Goal: Task Accomplishment & Management: Use online tool/utility

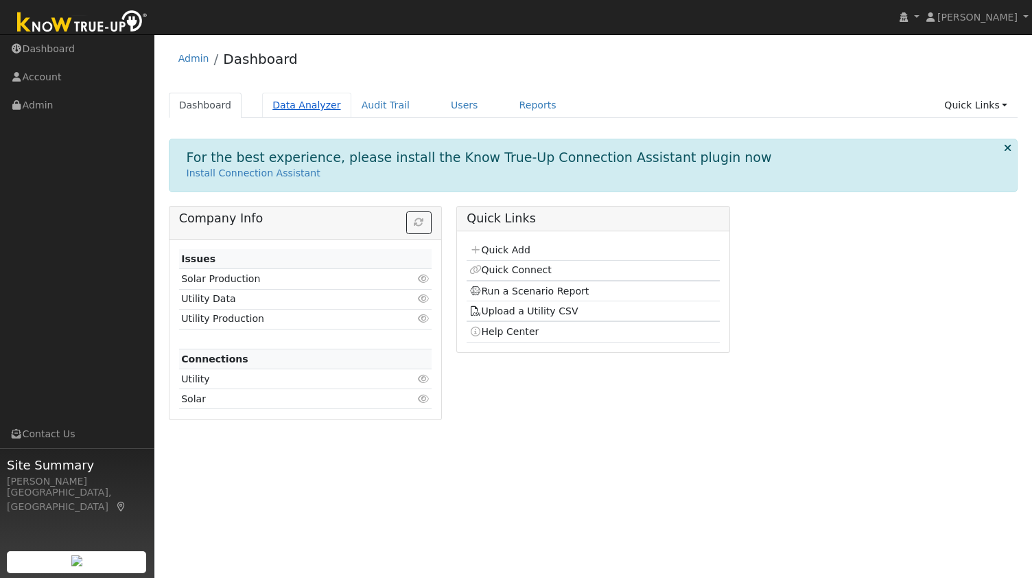
click at [288, 115] on link "Data Analyzer" at bounding box center [306, 105] width 89 height 25
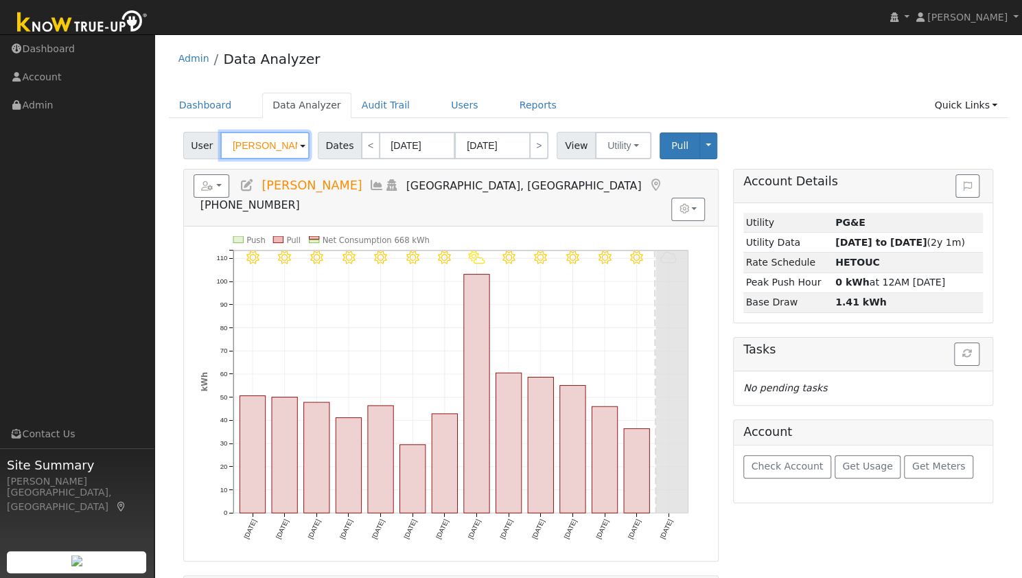
click at [264, 142] on input "Anthony Jacques" at bounding box center [264, 145] width 89 height 27
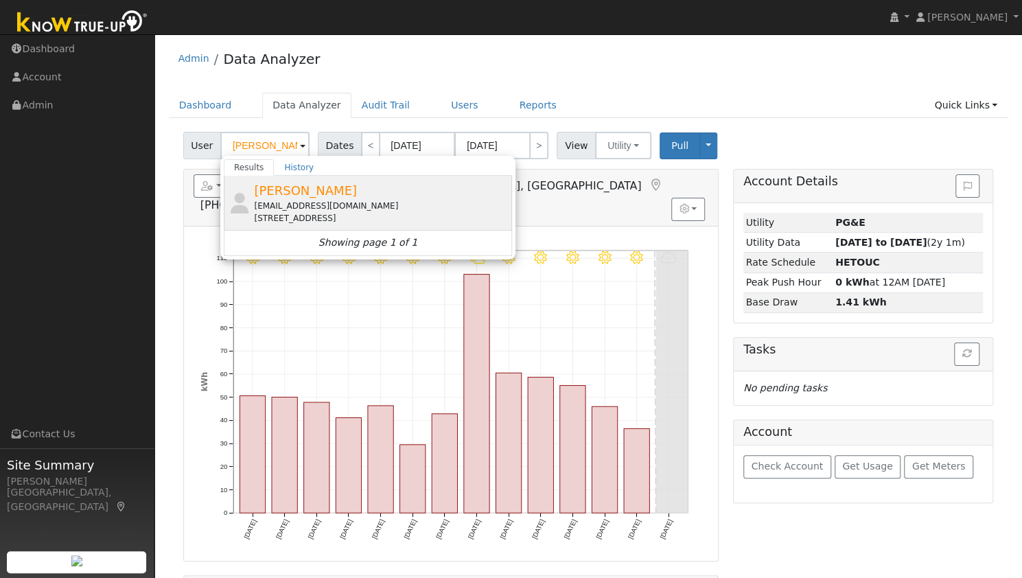
click at [306, 200] on div "dheeraj000@hotmail.com" at bounding box center [381, 206] width 255 height 12
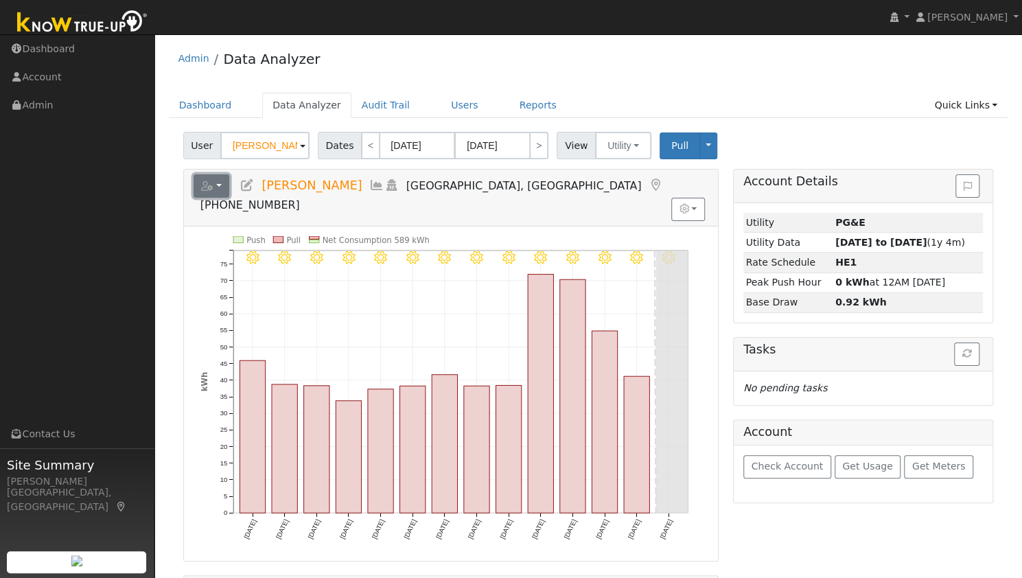
click at [223, 178] on button "button" at bounding box center [212, 185] width 36 height 23
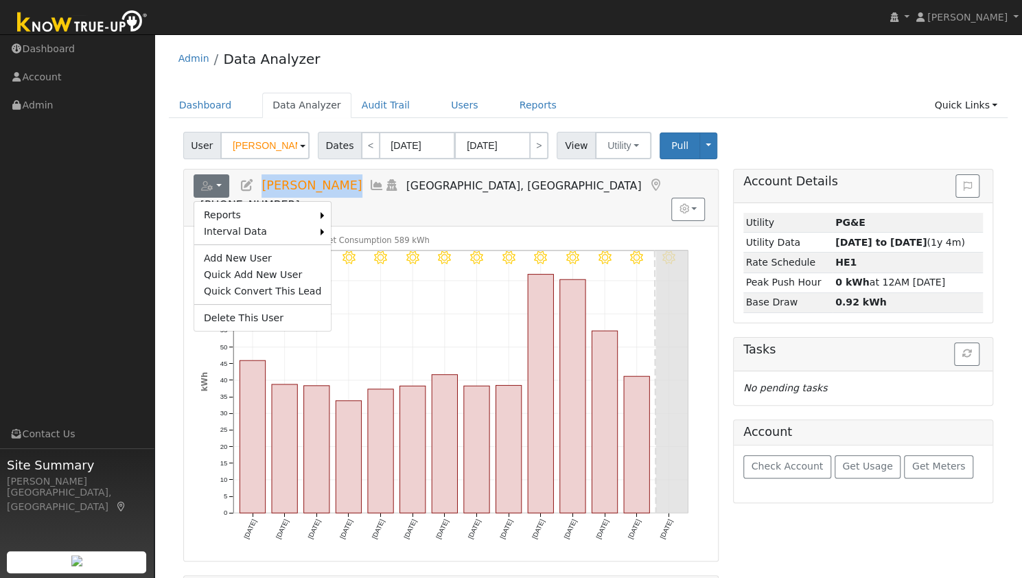
drag, startPoint x: 335, startPoint y: 183, endPoint x: 264, endPoint y: 190, distance: 71.7
click at [264, 190] on h5 "Reports Scenario Health Check Energy Audit Account Timeline User Audit Trail In…" at bounding box center [451, 193] width 515 height 38
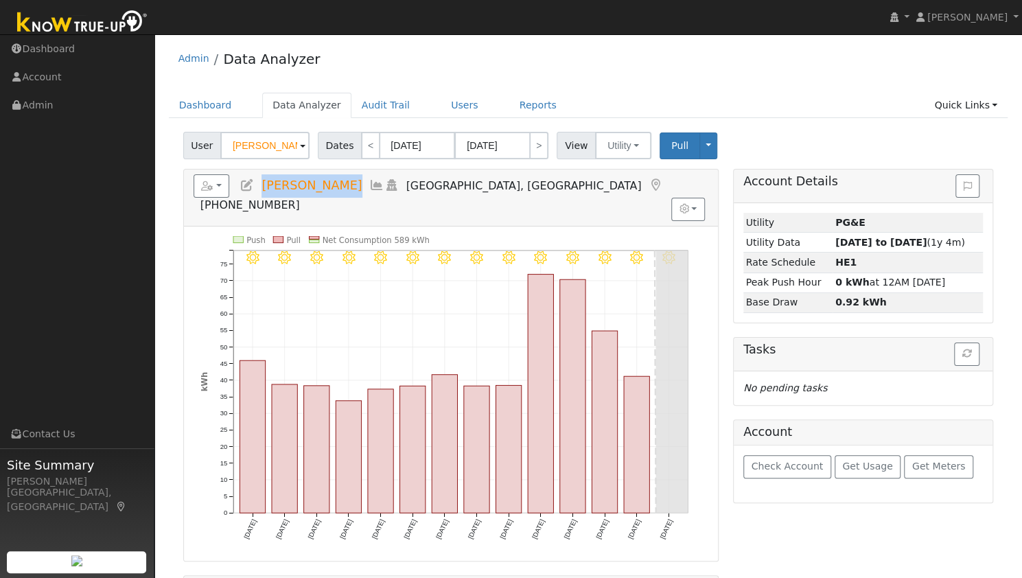
copy span "Dheeraj Nati"
click at [220, 187] on button "button" at bounding box center [212, 185] width 36 height 23
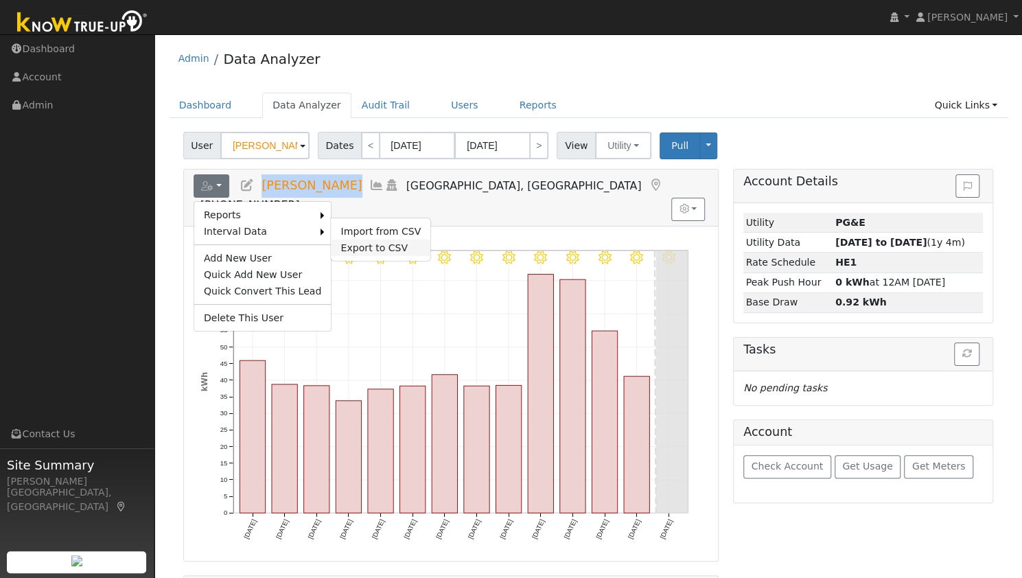
click at [334, 242] on link "Export to CSV" at bounding box center [381, 247] width 100 height 16
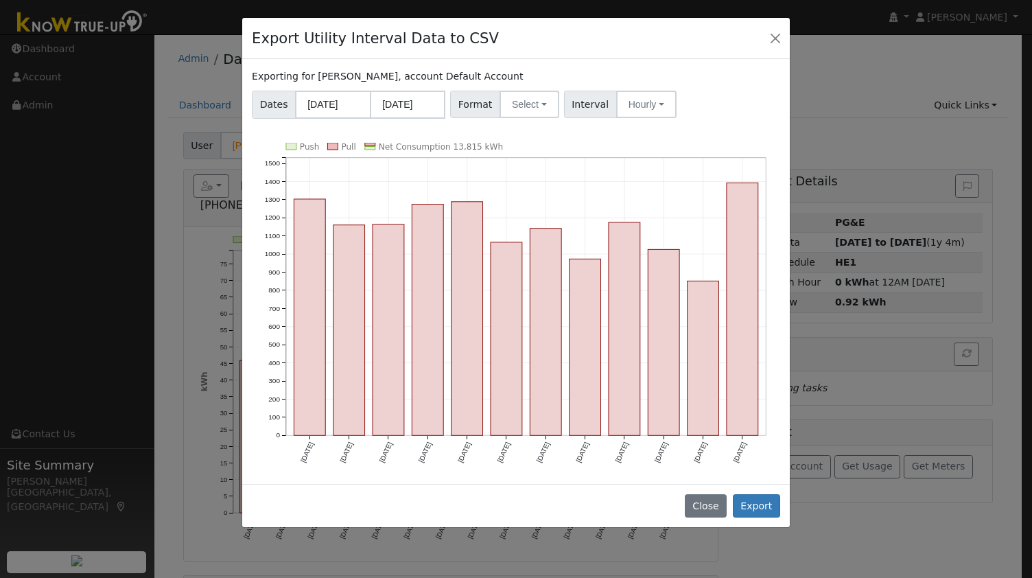
click at [423, 64] on div "Exporting for Dheeraj Nati, account Default Account Dates 09/01/2024 08/31/2025…" at bounding box center [516, 271] width 548 height 425
click at [517, 97] on button "Select" at bounding box center [530, 104] width 60 height 27
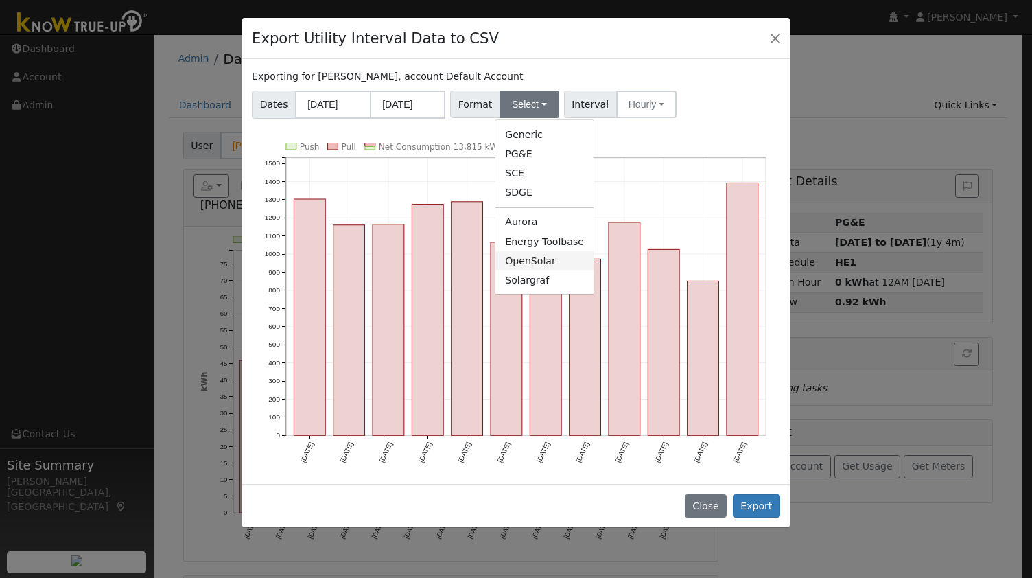
click at [527, 260] on link "OpenSolar" at bounding box center [544, 260] width 98 height 19
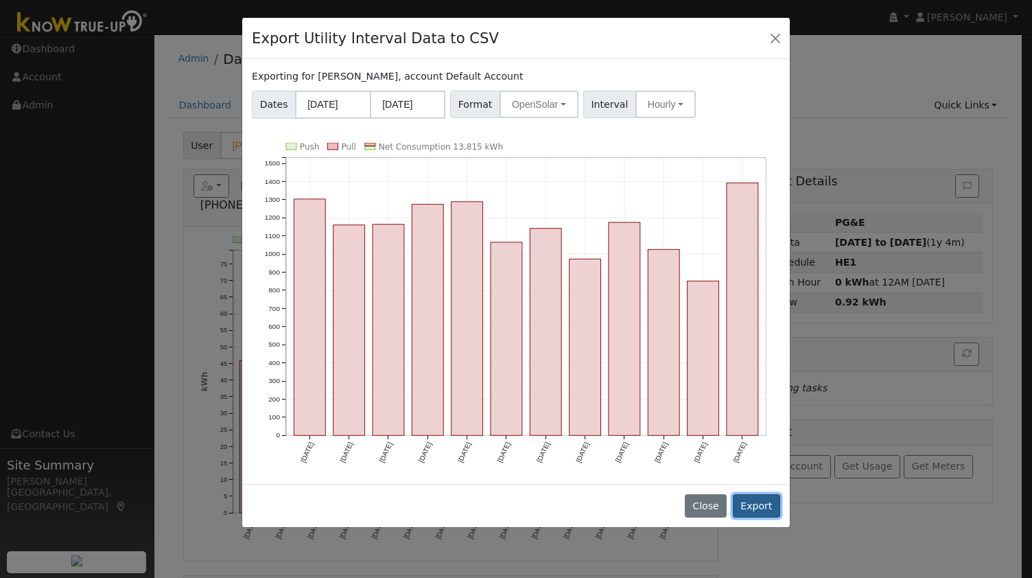
click at [753, 503] on button "Export" at bounding box center [756, 505] width 47 height 23
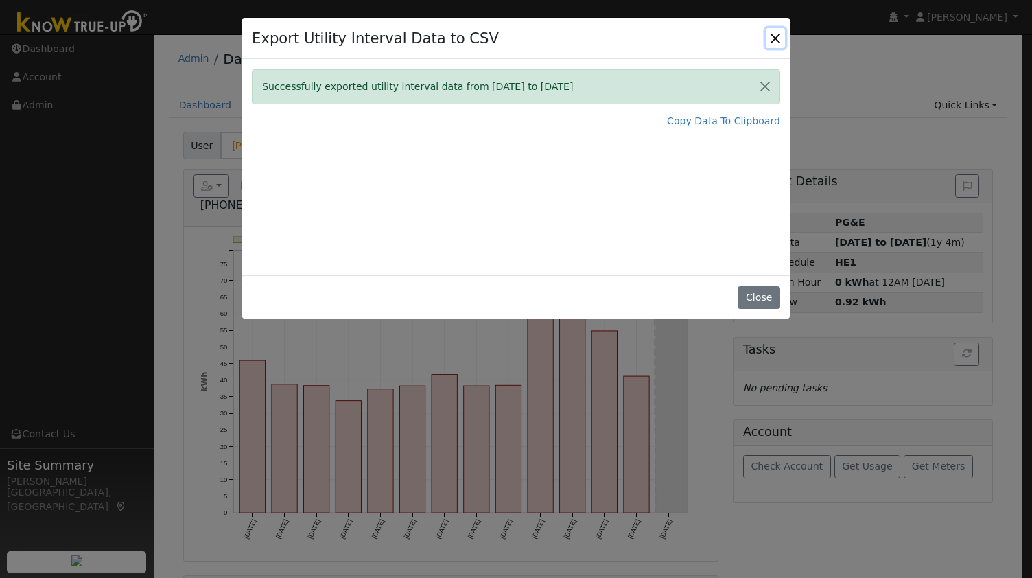
click at [773, 43] on button "Close" at bounding box center [775, 37] width 19 height 19
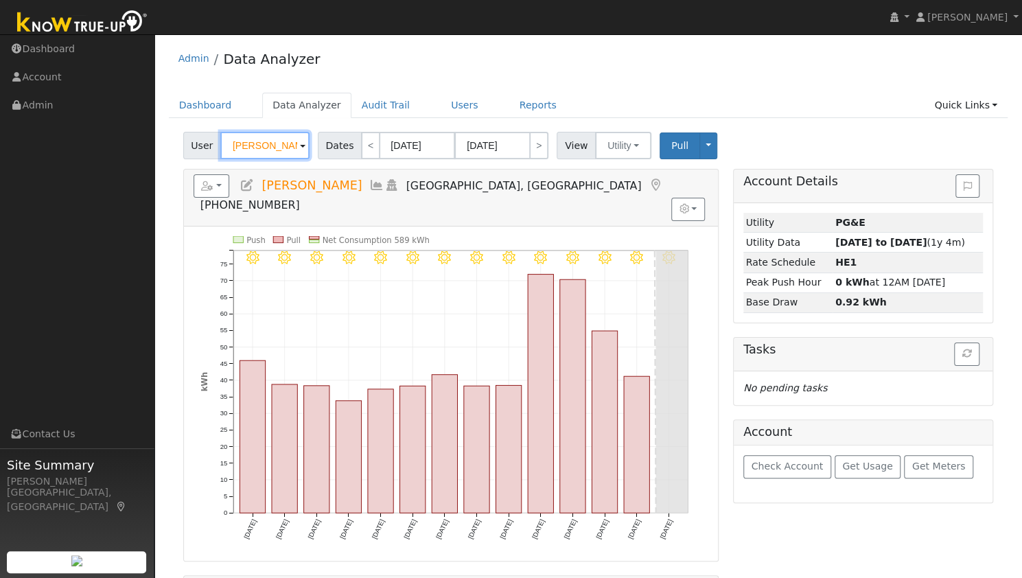
click at [236, 144] on input "Dheeraj Nati" at bounding box center [264, 145] width 89 height 27
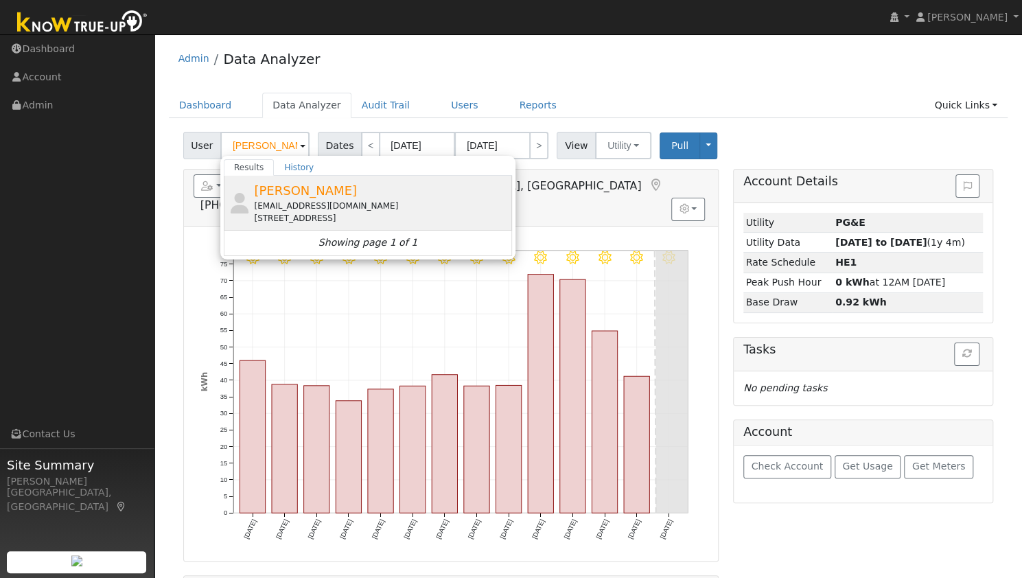
click at [301, 208] on div "egurevich84@gmail.com" at bounding box center [381, 206] width 255 height 12
type input "Eugene Gurevich"
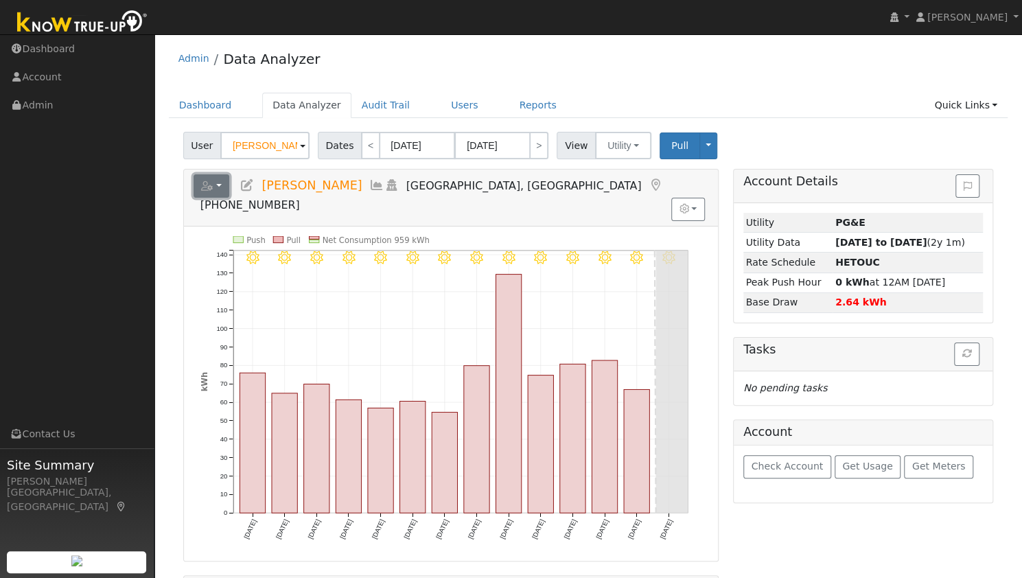
click at [220, 179] on button "button" at bounding box center [212, 185] width 36 height 23
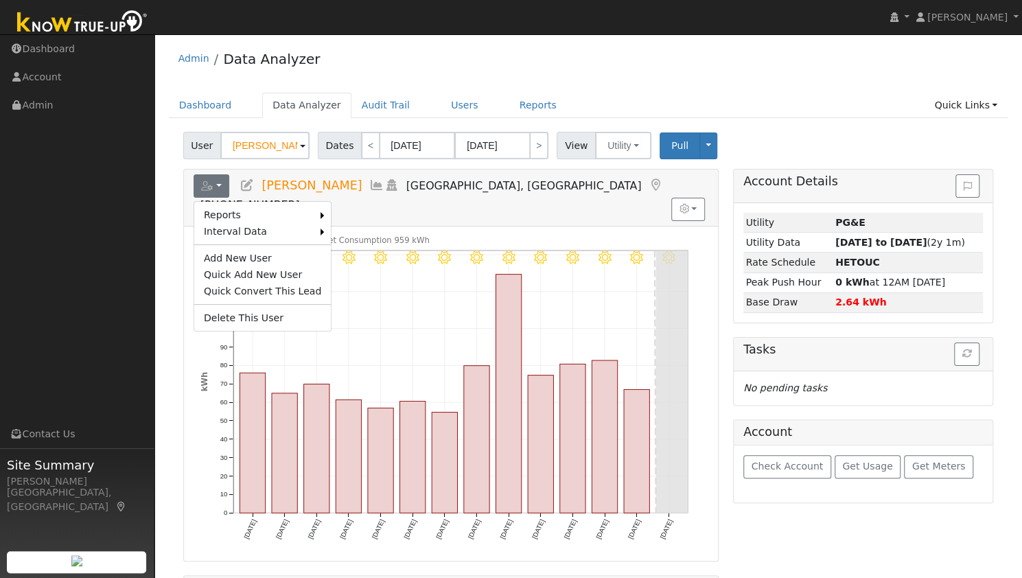
drag, startPoint x: 349, startPoint y: 183, endPoint x: 263, endPoint y: 189, distance: 86.6
click at [263, 189] on span "Eugene Gurevich" at bounding box center [311, 185] width 100 height 14
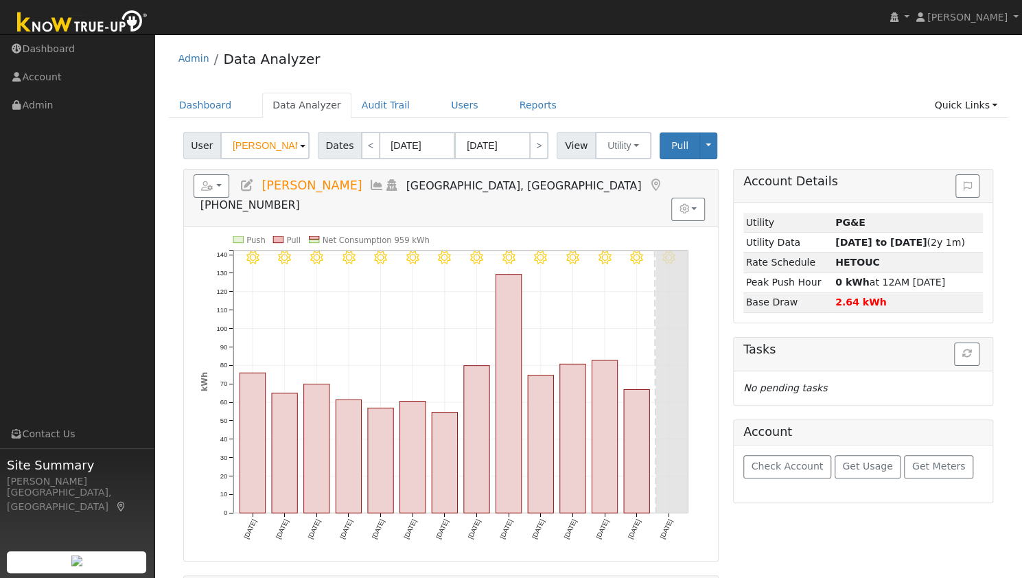
copy span "Eugene Gurevich"
click at [224, 190] on button "button" at bounding box center [212, 185] width 36 height 23
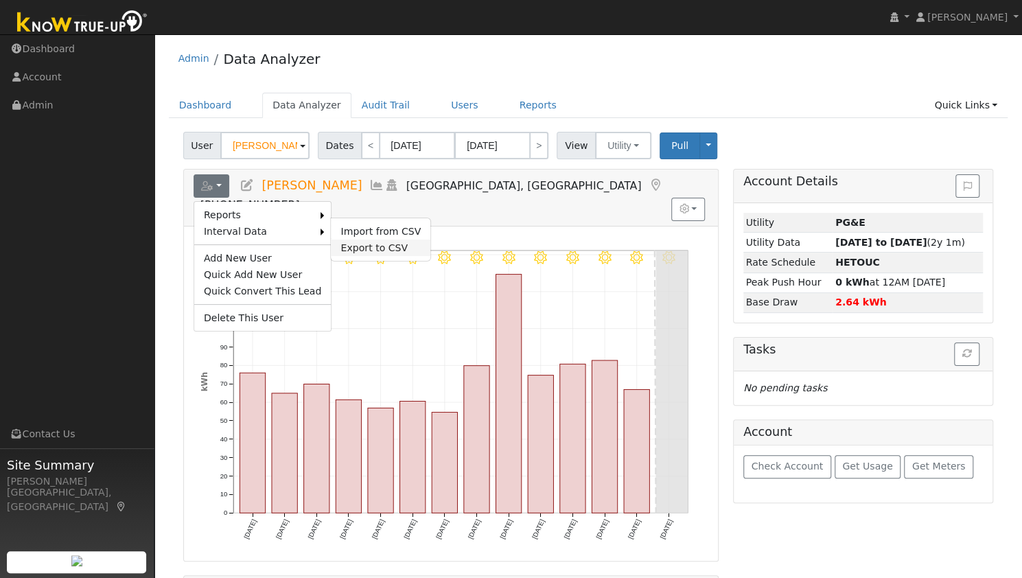
click at [331, 239] on link "Export to CSV" at bounding box center [381, 247] width 100 height 16
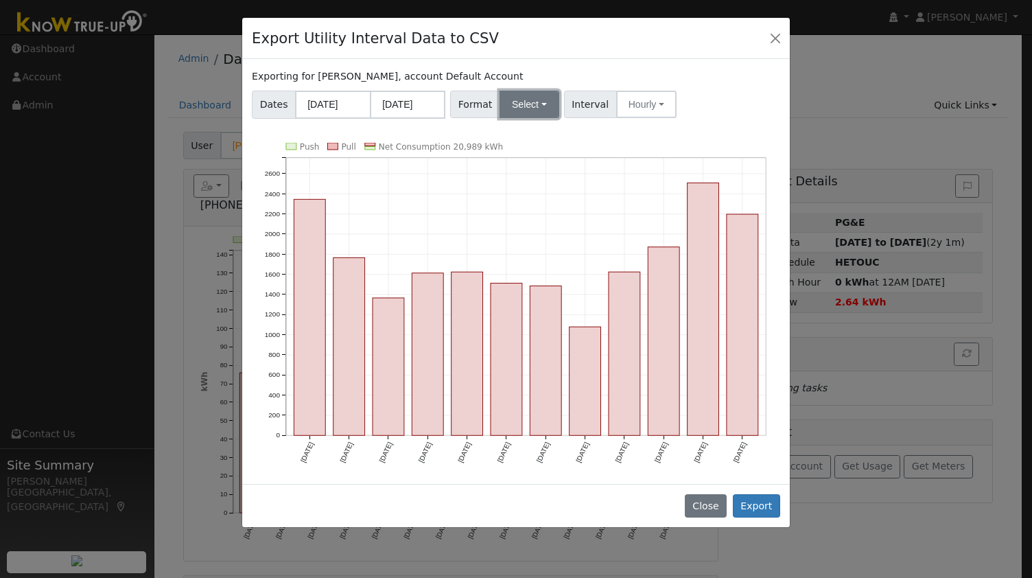
click at [515, 108] on button "Select" at bounding box center [530, 104] width 60 height 27
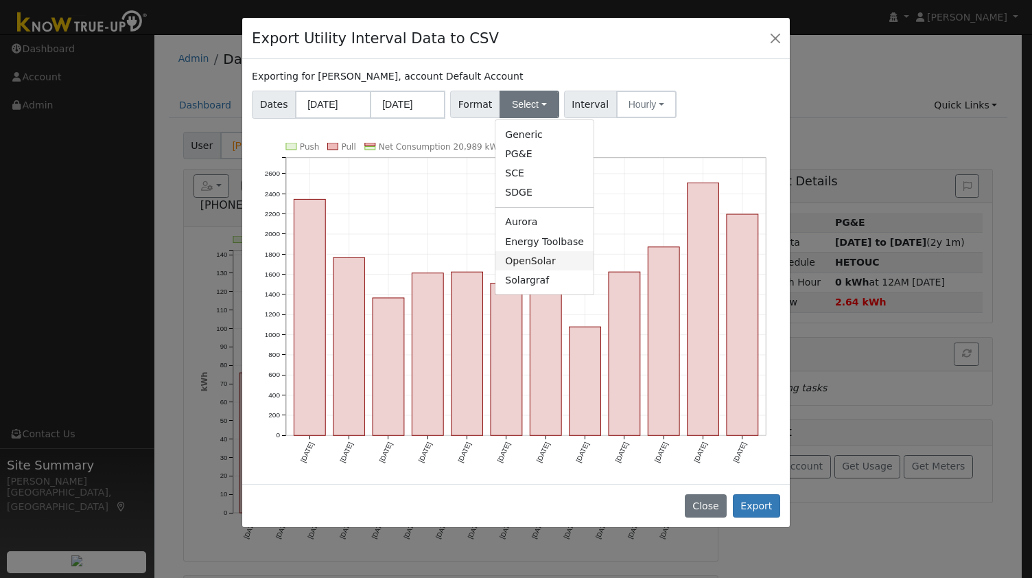
click at [530, 255] on link "OpenSolar" at bounding box center [544, 260] width 98 height 19
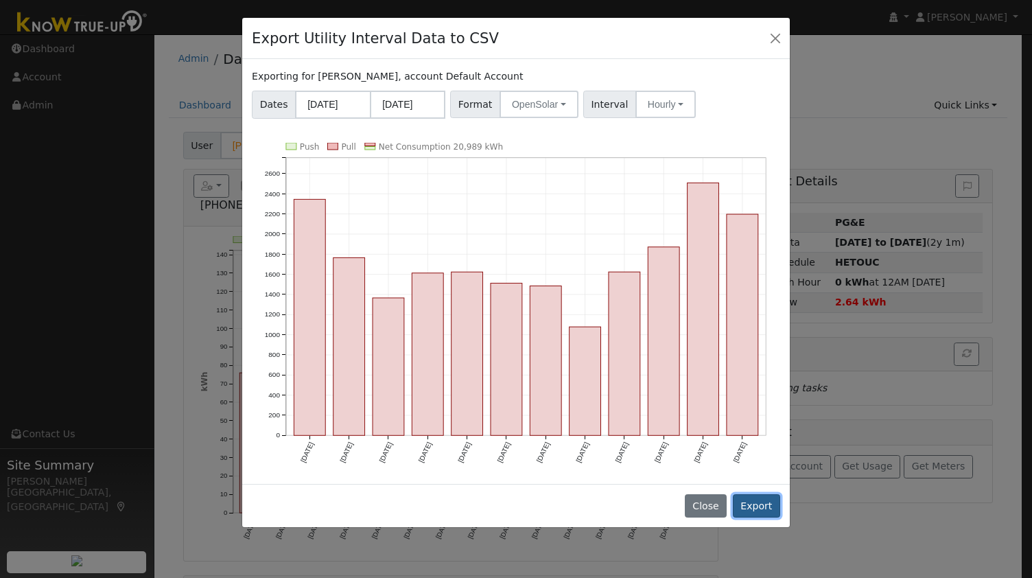
click at [769, 509] on button "Export" at bounding box center [756, 505] width 47 height 23
